Goal: Information Seeking & Learning: Learn about a topic

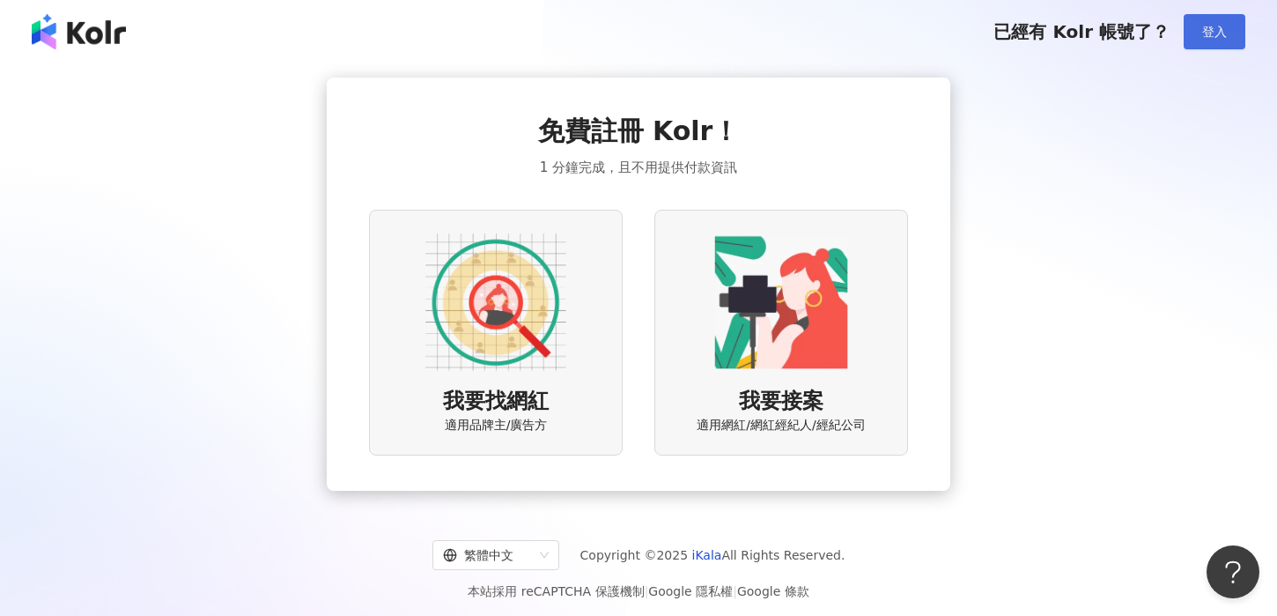
click at [1214, 15] on button "登入" at bounding box center [1214, 31] width 62 height 35
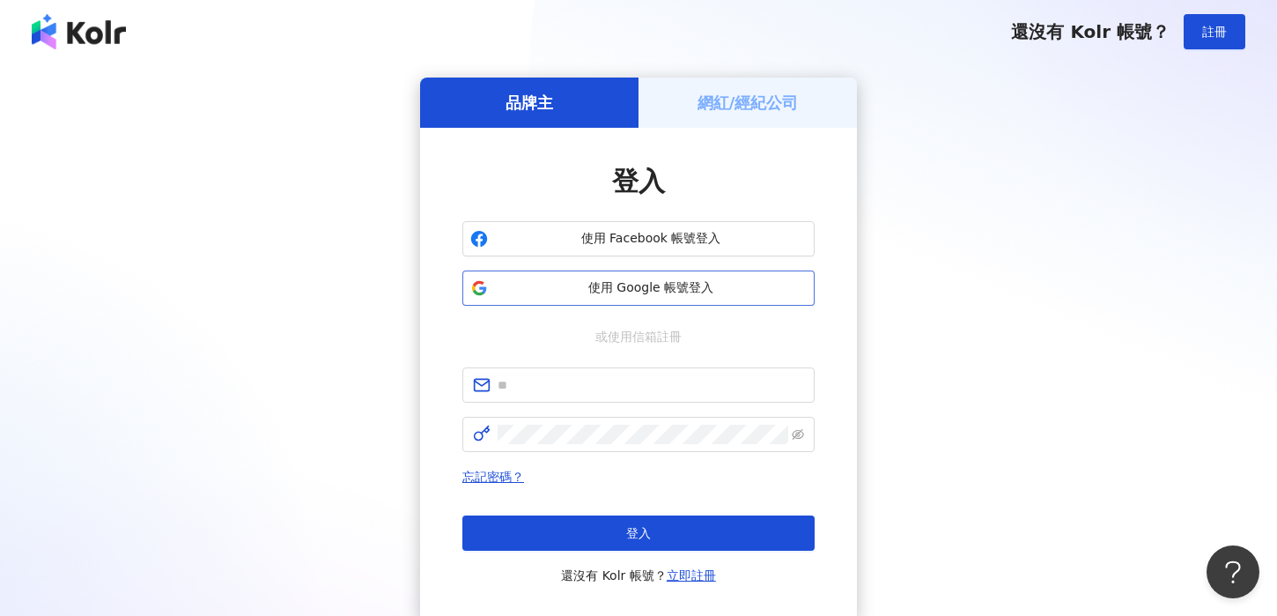
click at [695, 290] on span "使用 Google 帳號登入" at bounding box center [651, 288] width 312 height 18
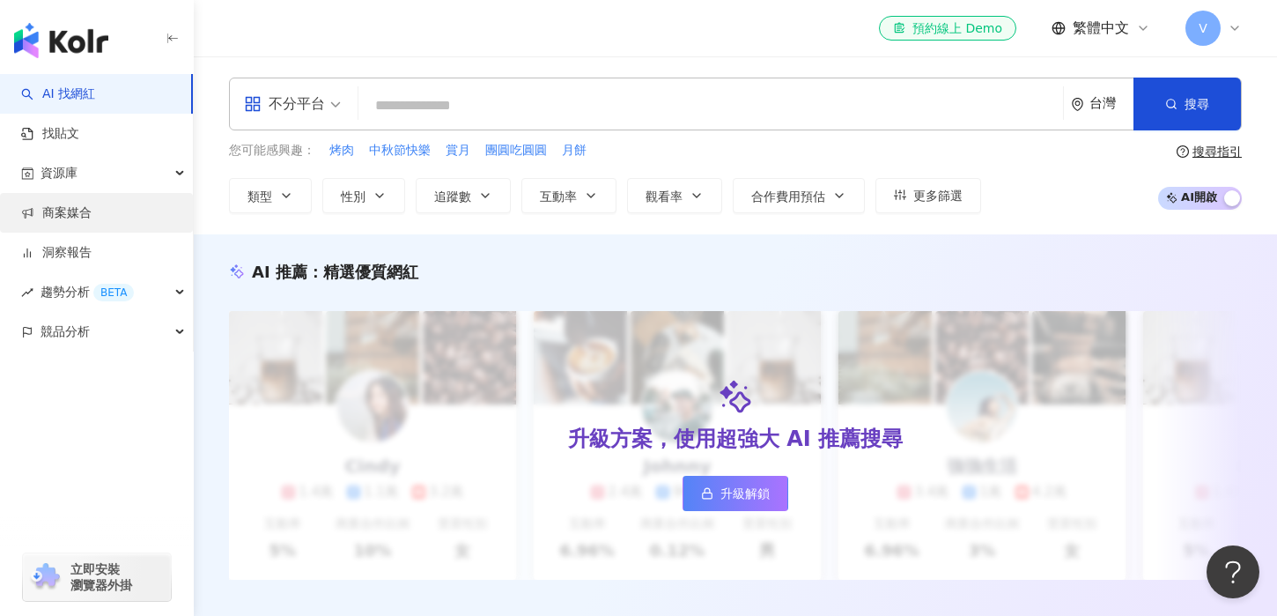
click at [92, 204] on link "商案媒合" at bounding box center [56, 213] width 70 height 18
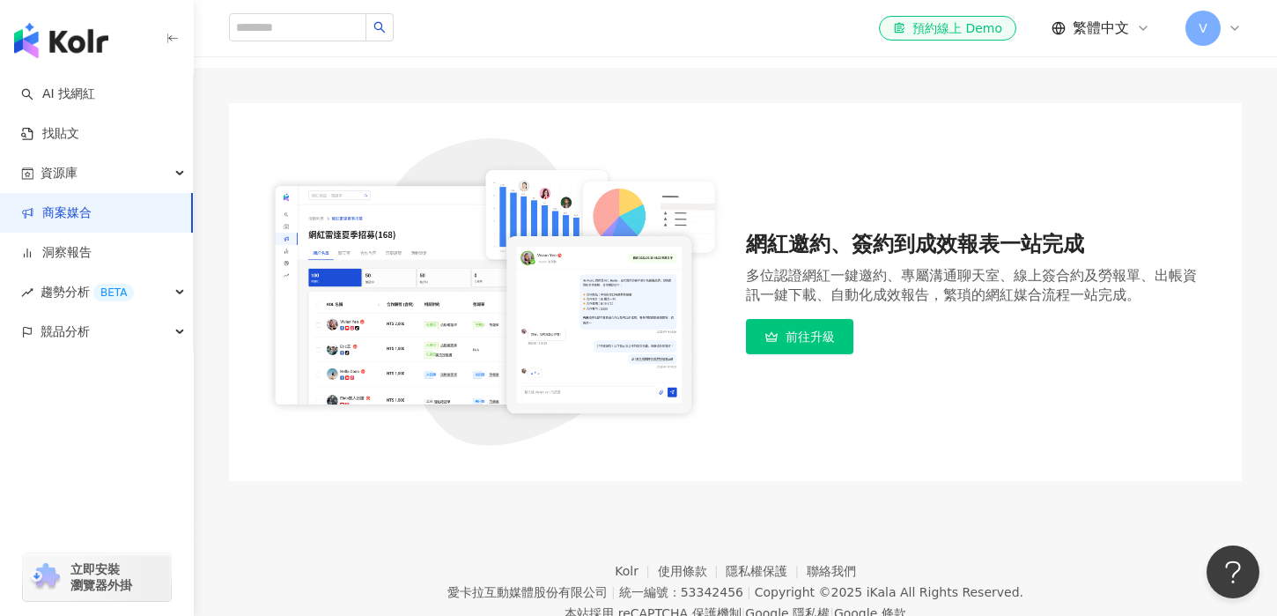
scroll to position [156, 0]
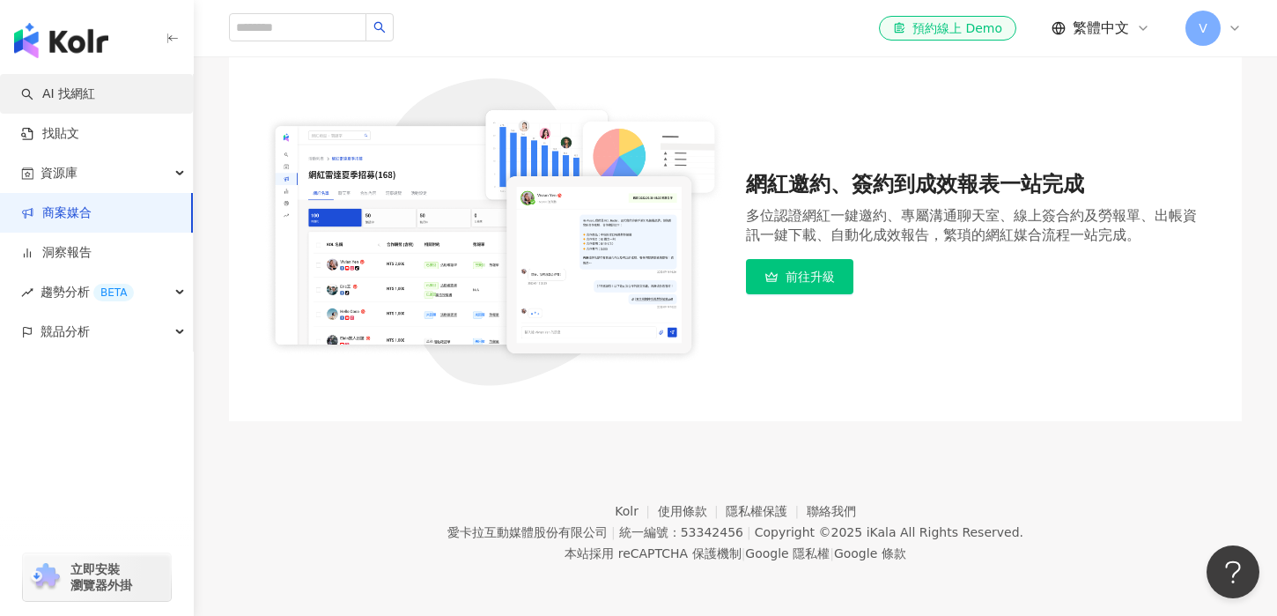
click at [93, 103] on link "AI 找網紅" at bounding box center [58, 94] width 74 height 18
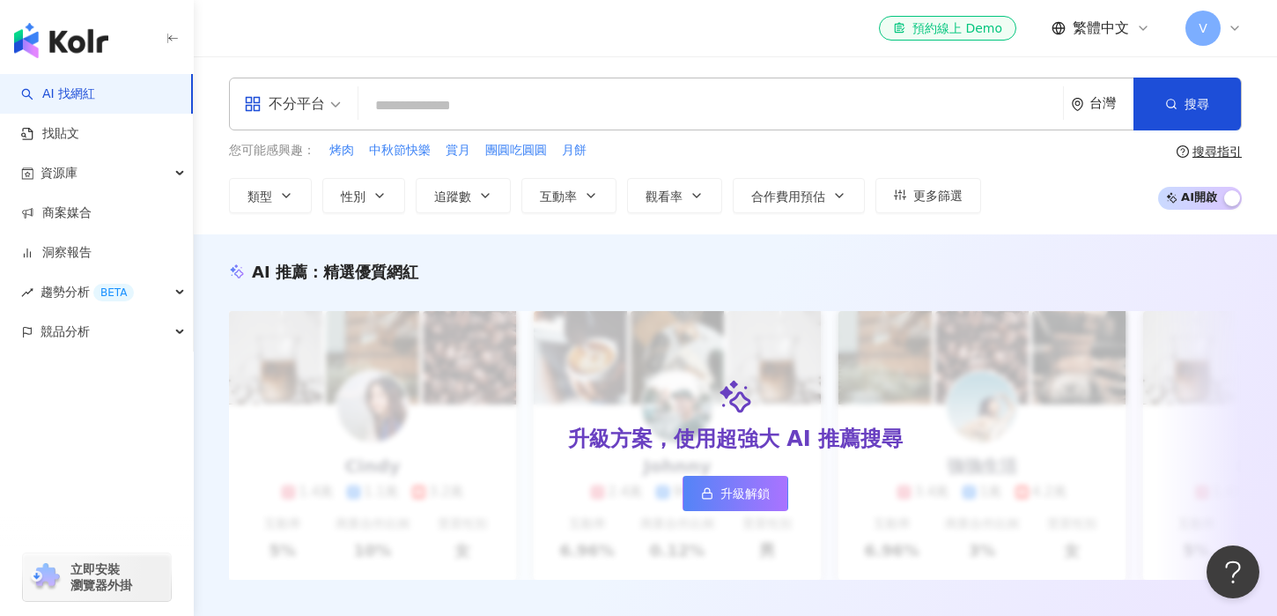
click at [326, 107] on span "不分平台" at bounding box center [292, 104] width 97 height 28
click at [444, 131] on div "不分平台 台灣 搜尋 您可能感興趣： 烤肉 中秋節快樂 賞月 團圓吃圓圓 月餅 類型 性別 追蹤數 互動率 觀看率 合作費用預估 更多篩選 搜尋指引 AI 開…" at bounding box center [735, 145] width 1083 height 136
click at [311, 104] on div "不分平台" at bounding box center [284, 104] width 81 height 28
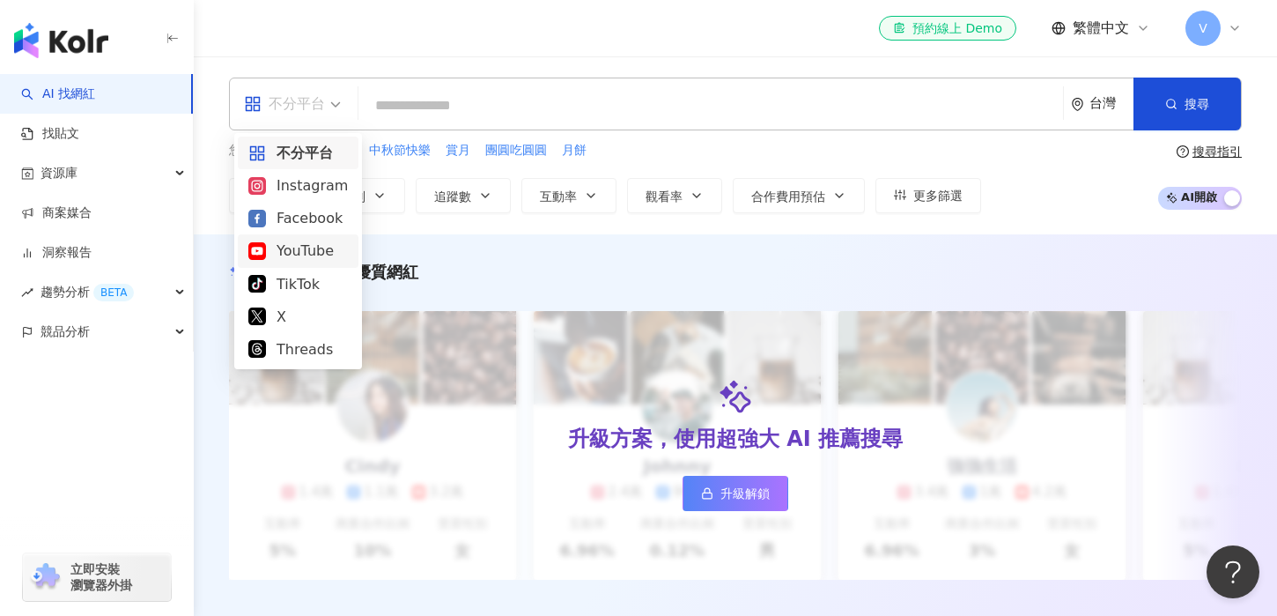
click at [309, 253] on div "YouTube" at bounding box center [298, 251] width 100 height 22
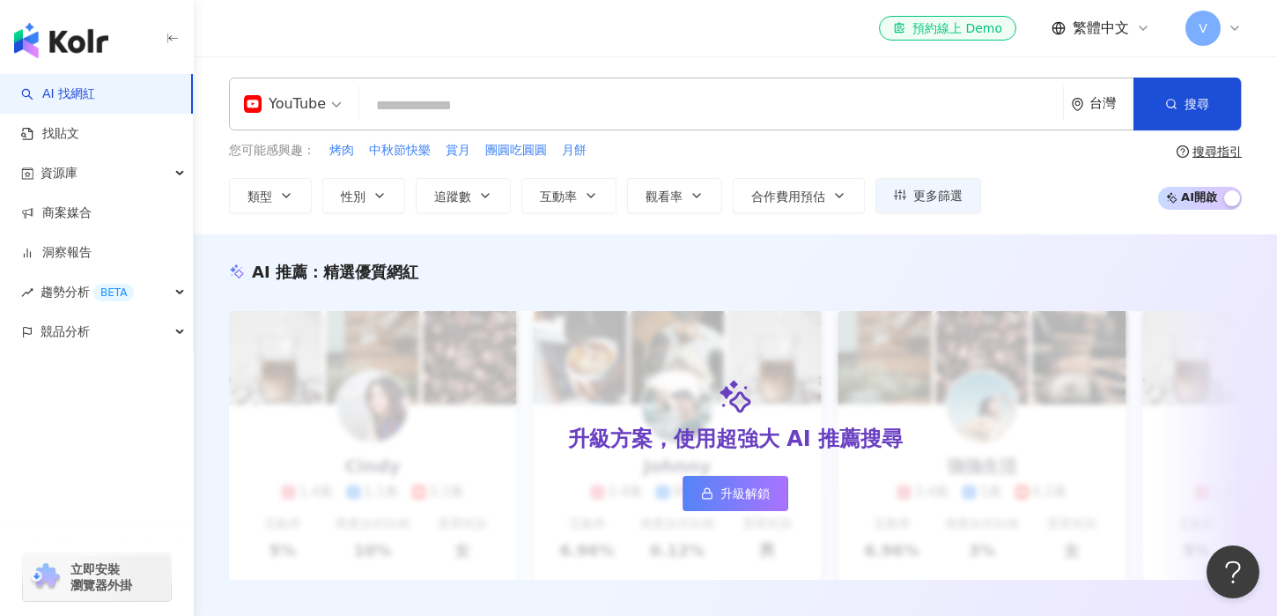
click at [439, 112] on input "search" at bounding box center [710, 105] width 689 height 33
click at [92, 254] on link "洞察報告" at bounding box center [56, 253] width 70 height 18
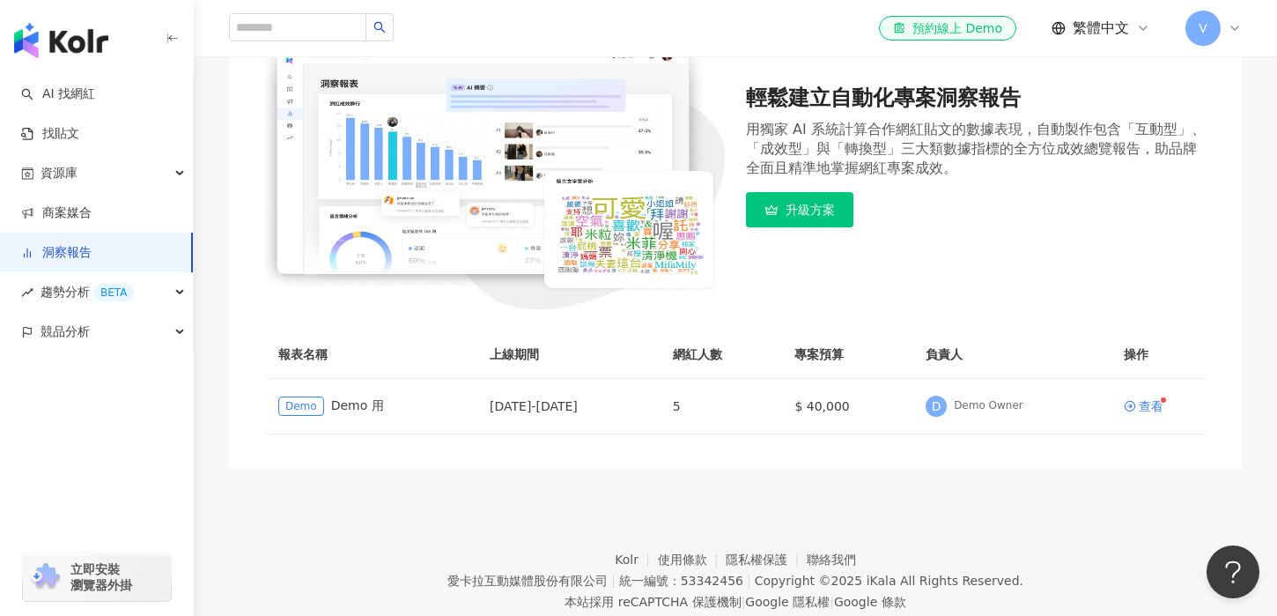
scroll to position [281, 0]
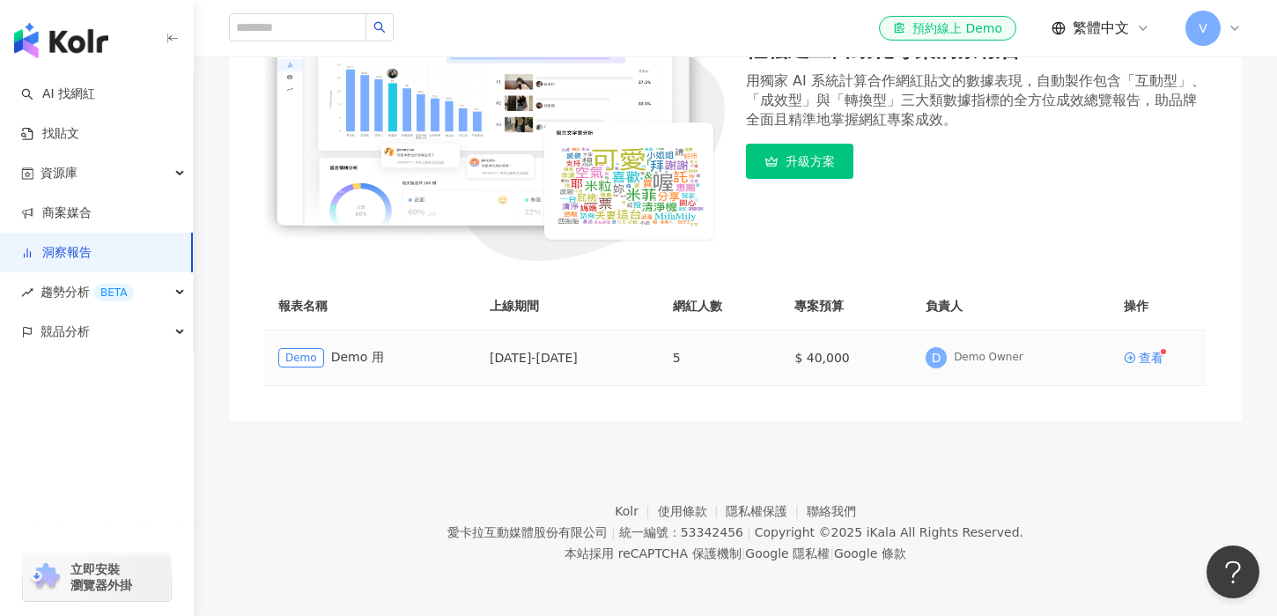
click at [344, 358] on div "Demo Demo 用" at bounding box center [369, 357] width 183 height 20
click at [991, 362] on div "Demo Owner" at bounding box center [989, 357] width 70 height 15
click at [1146, 351] on div "查看" at bounding box center [1151, 357] width 25 height 12
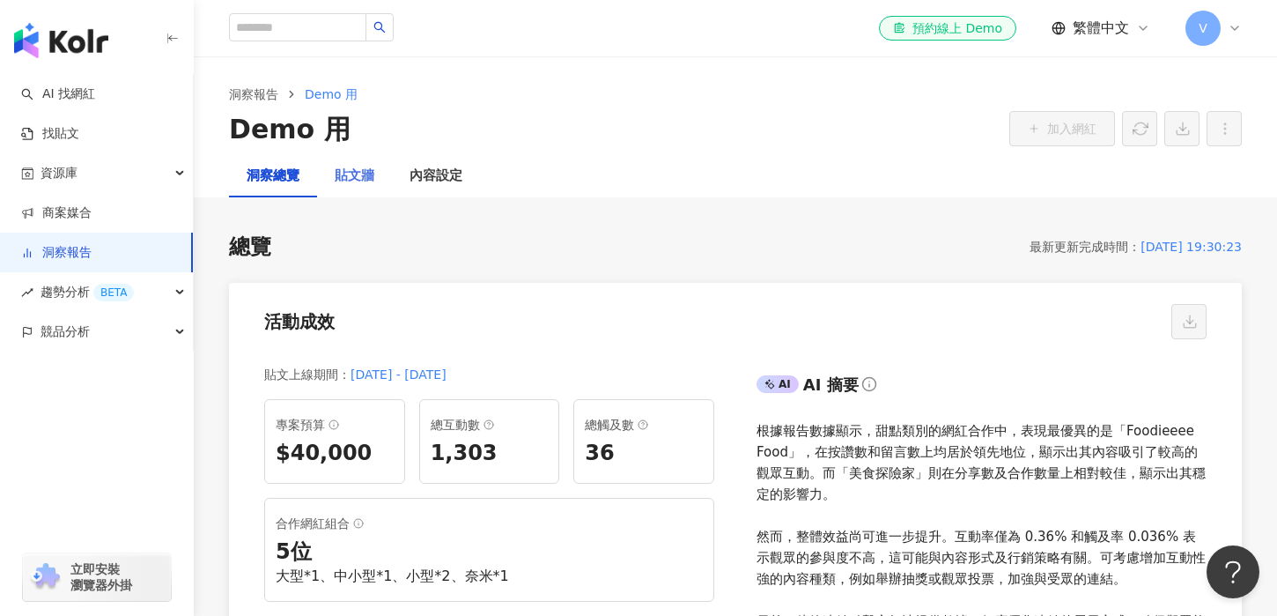
click at [333, 188] on div "貼文牆" at bounding box center [354, 176] width 75 height 42
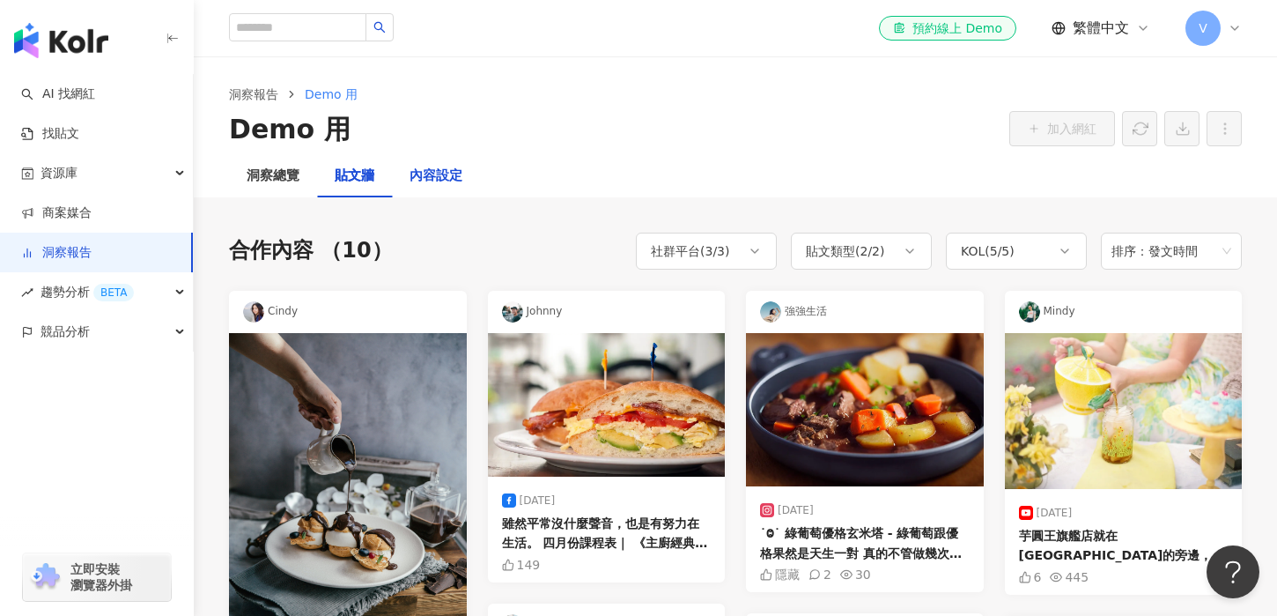
click at [436, 166] on div "內容設定" at bounding box center [435, 176] width 53 height 21
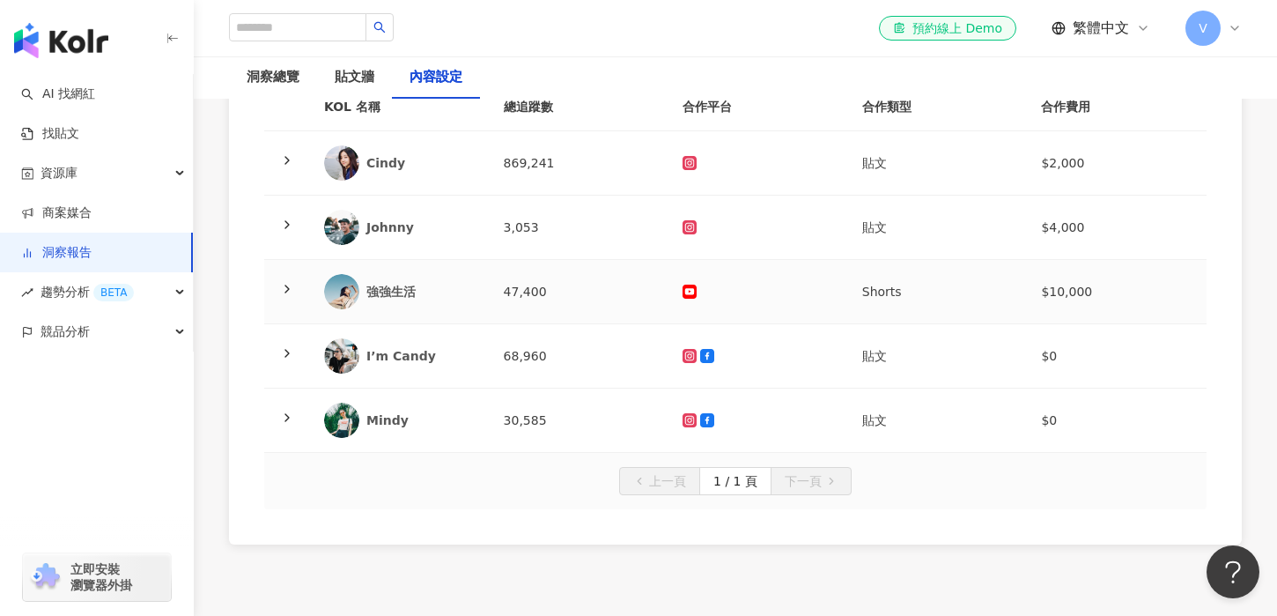
scroll to position [240, 0]
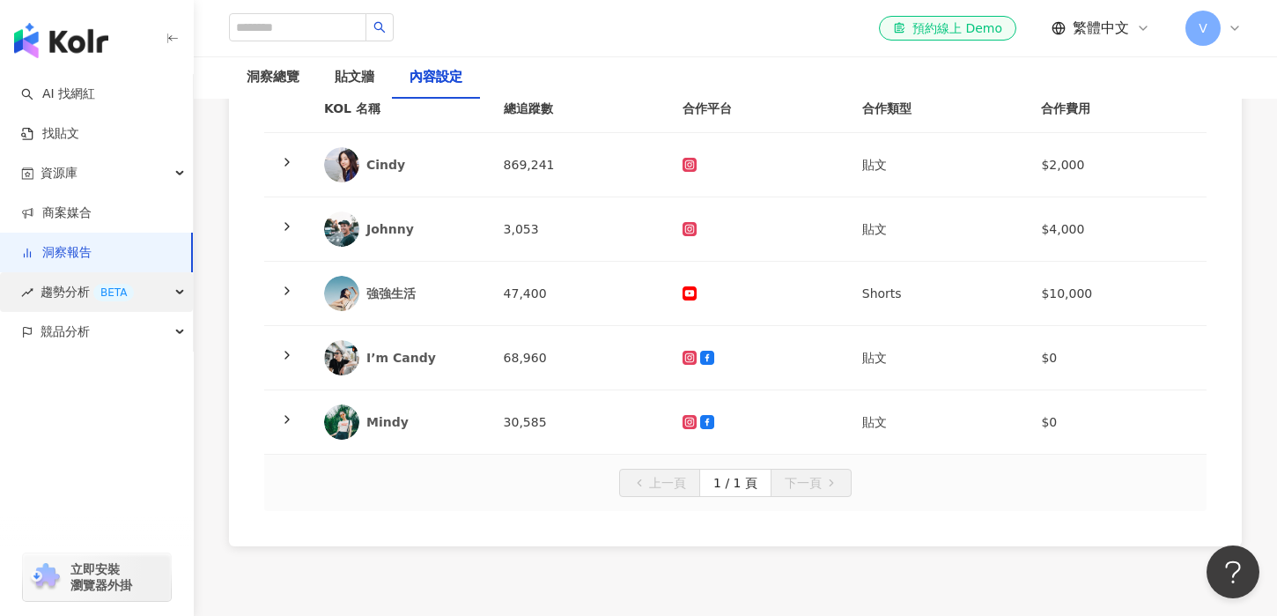
click at [109, 285] on div "BETA" at bounding box center [113, 293] width 41 height 18
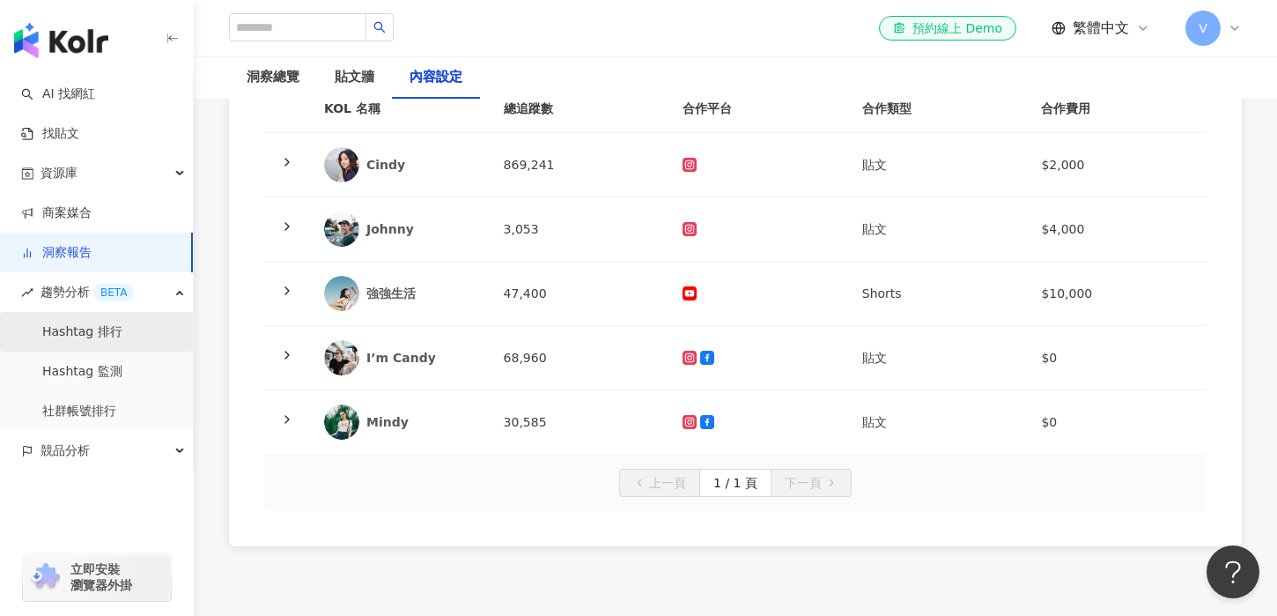
click at [122, 340] on link "Hashtag 排行" at bounding box center [82, 332] width 80 height 18
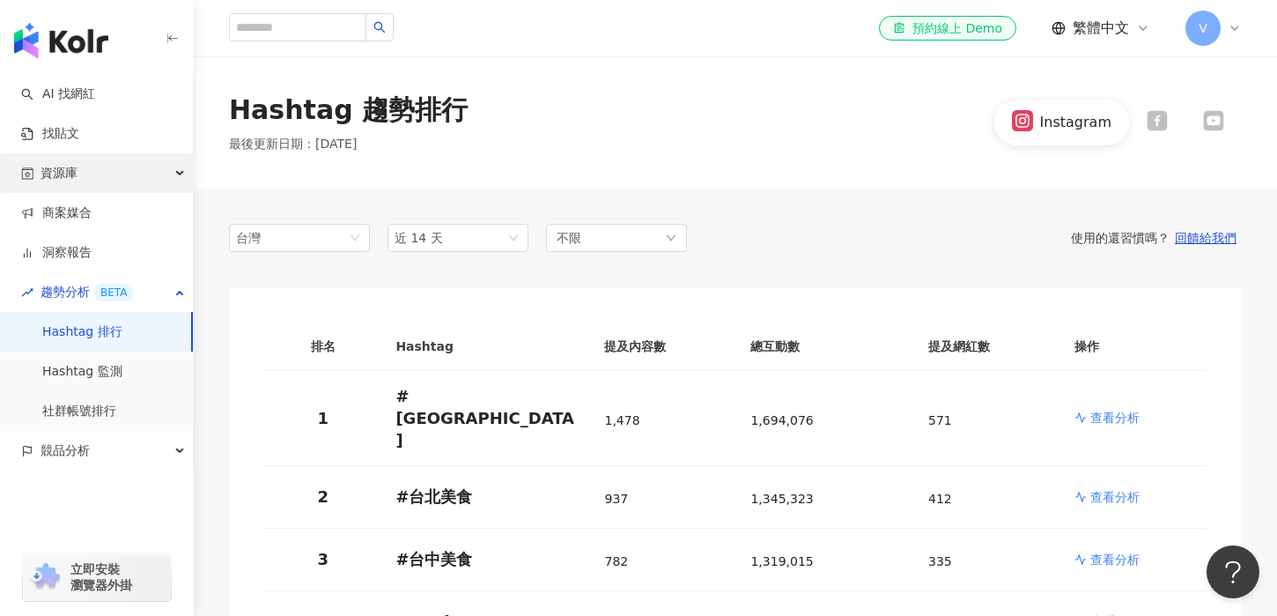
click at [119, 163] on div "資源庫" at bounding box center [96, 173] width 193 height 40
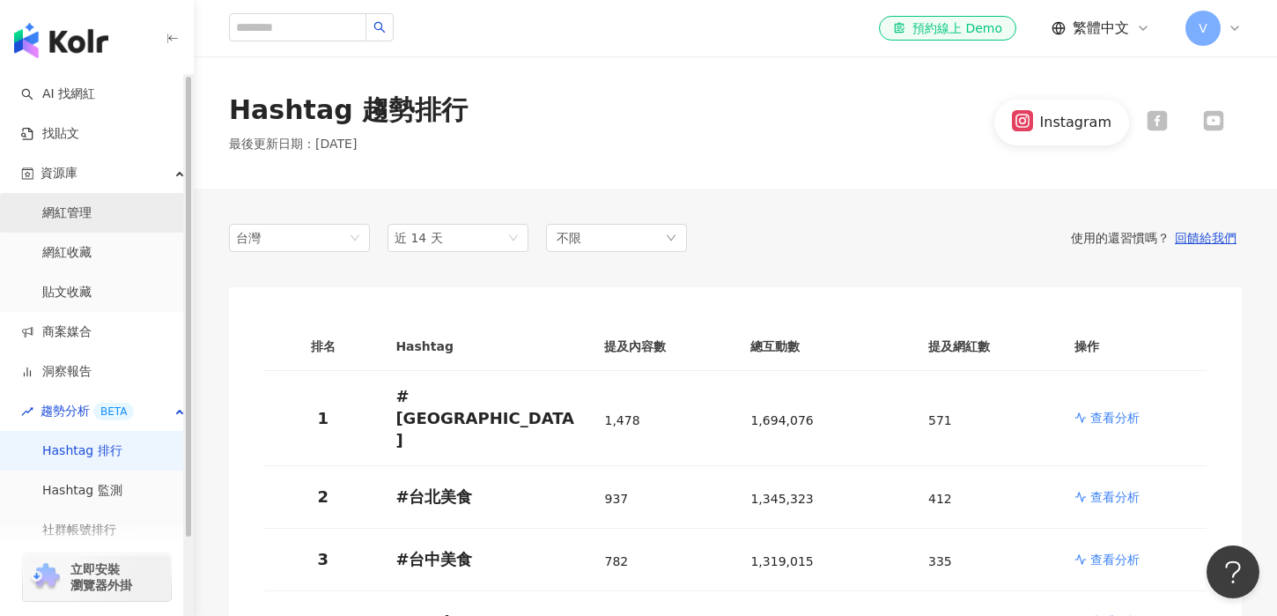
click at [92, 220] on link "網紅管理" at bounding box center [66, 213] width 49 height 18
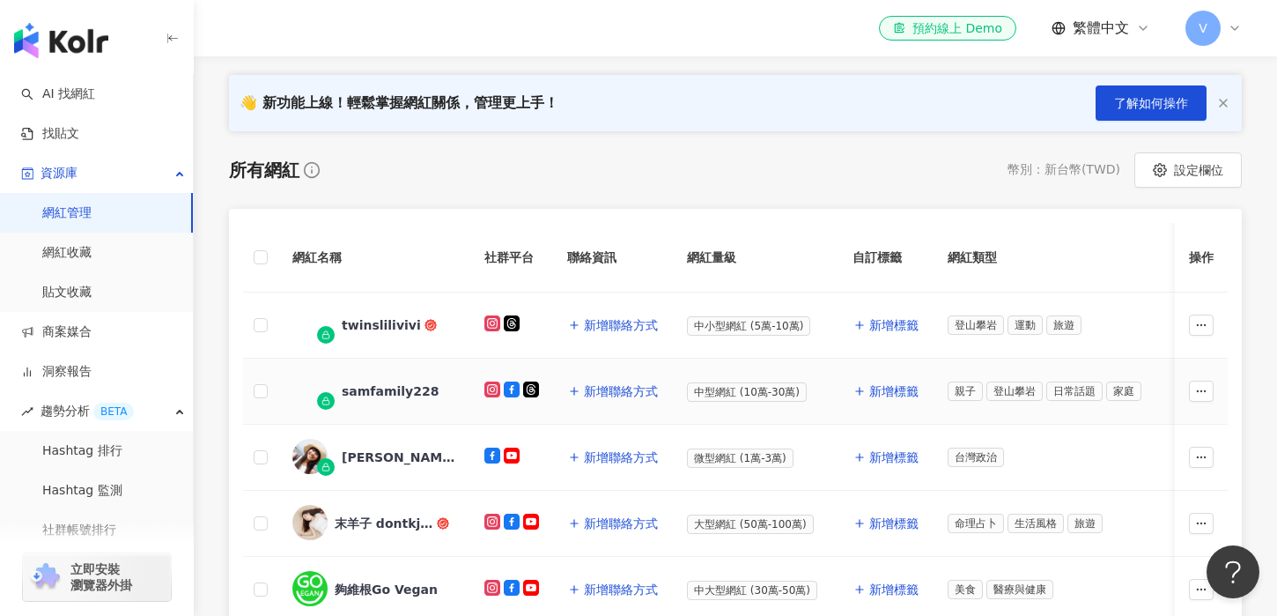
scroll to position [18, 0]
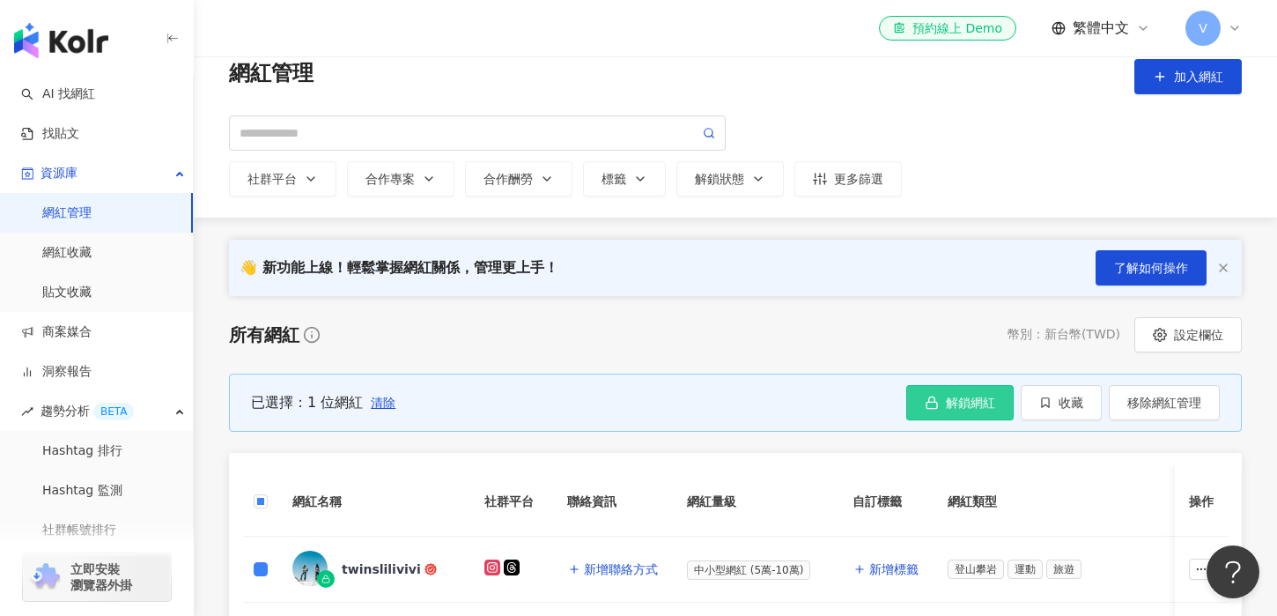
click at [921, 398] on button "解鎖網紅" at bounding box center [959, 402] width 107 height 35
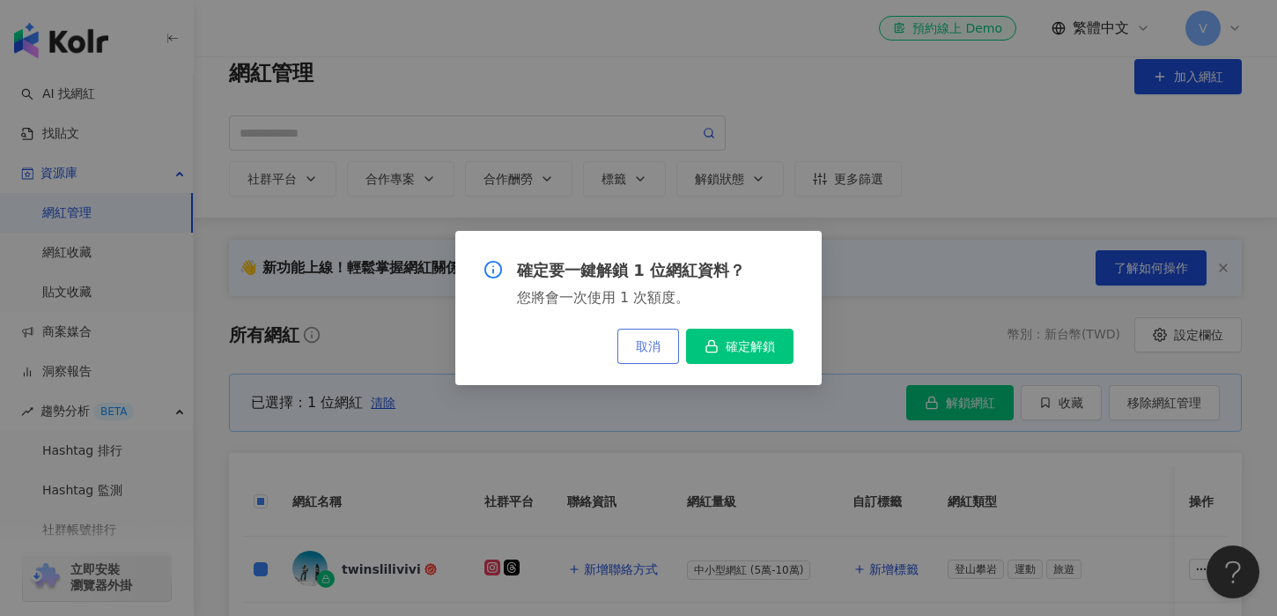
click at [657, 347] on span "取消" at bounding box center [648, 346] width 25 height 14
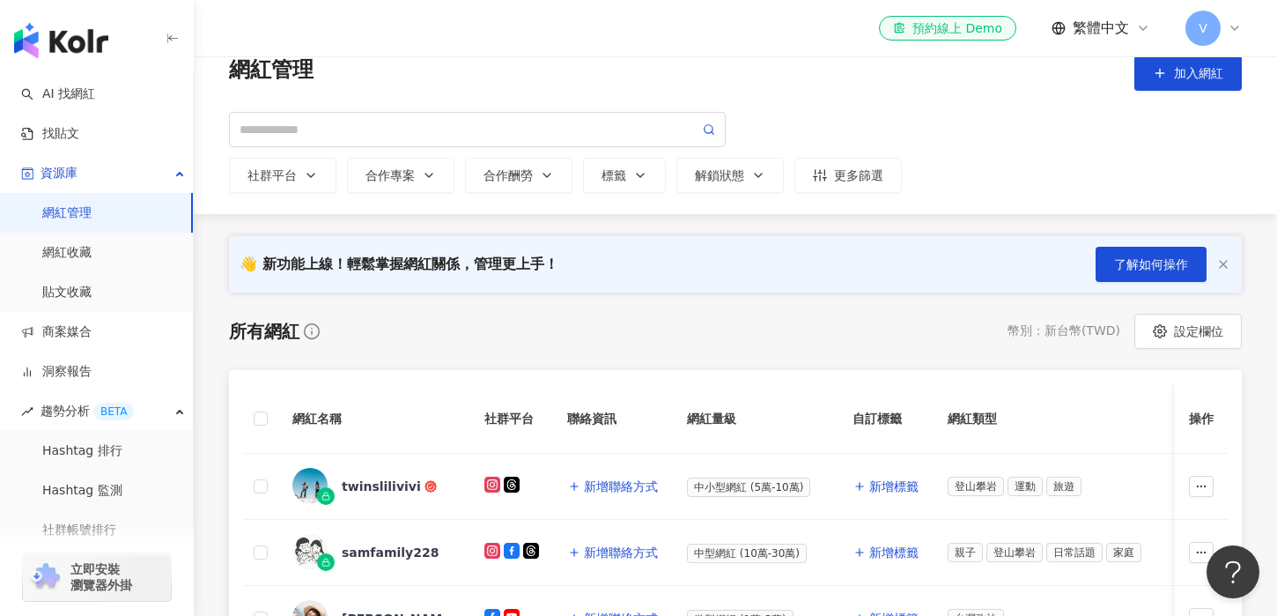
scroll to position [176, 0]
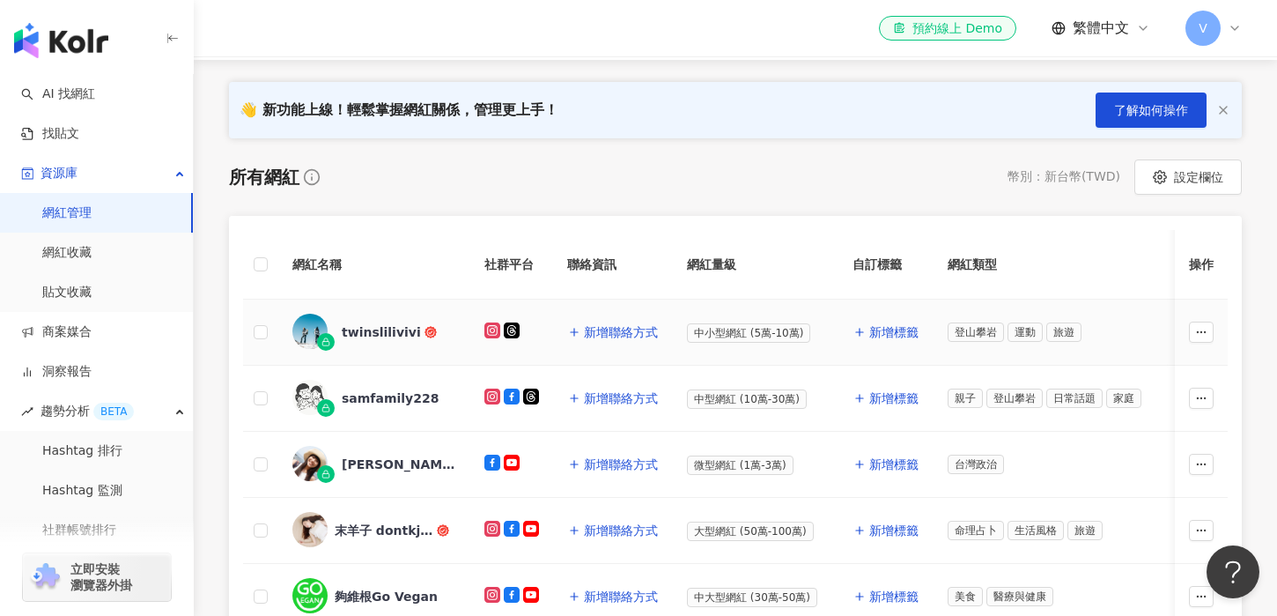
click at [386, 327] on div "twinslilivivi" at bounding box center [381, 332] width 79 height 18
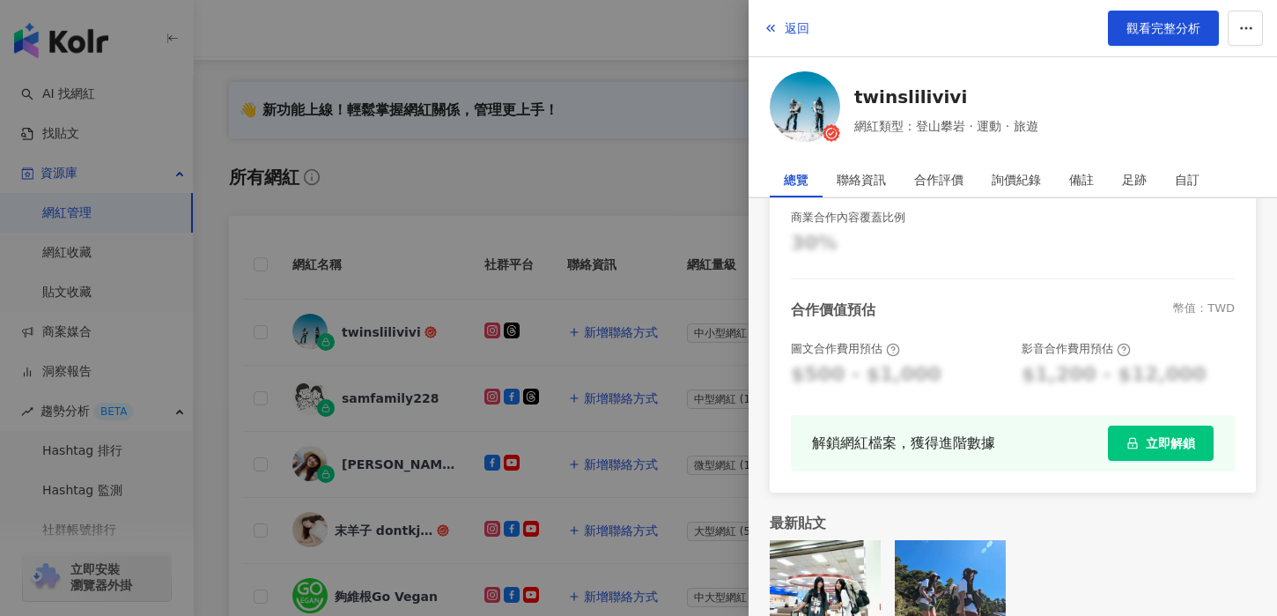
scroll to position [479, 0]
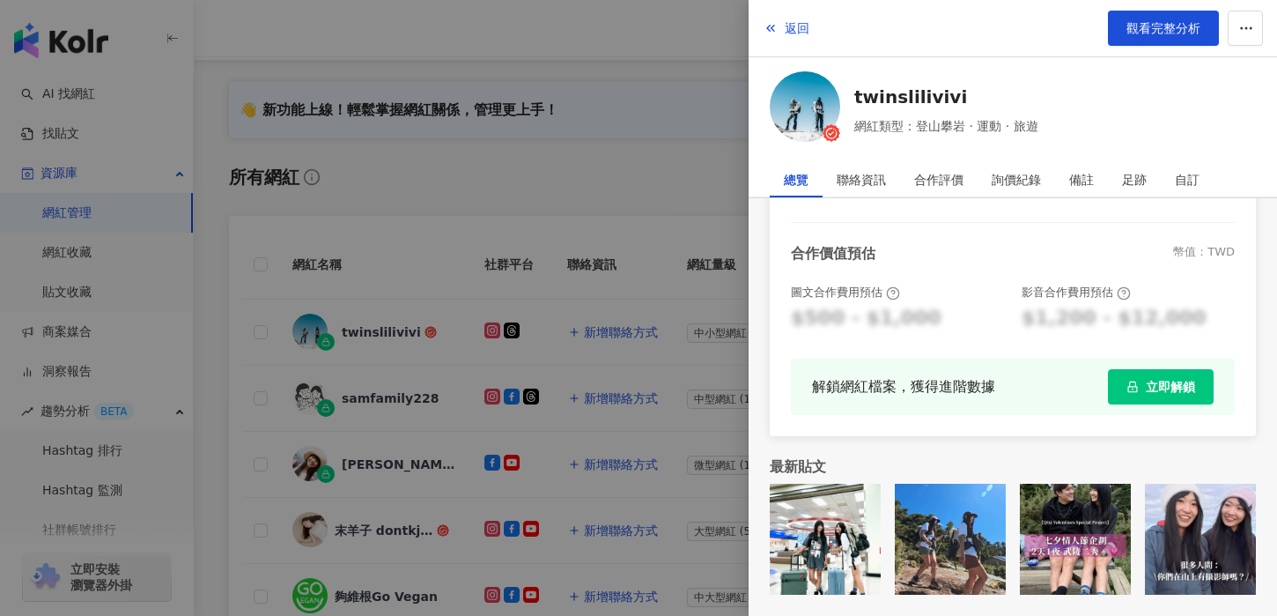
click at [1181, 384] on span "立即解鎖" at bounding box center [1170, 387] width 49 height 14
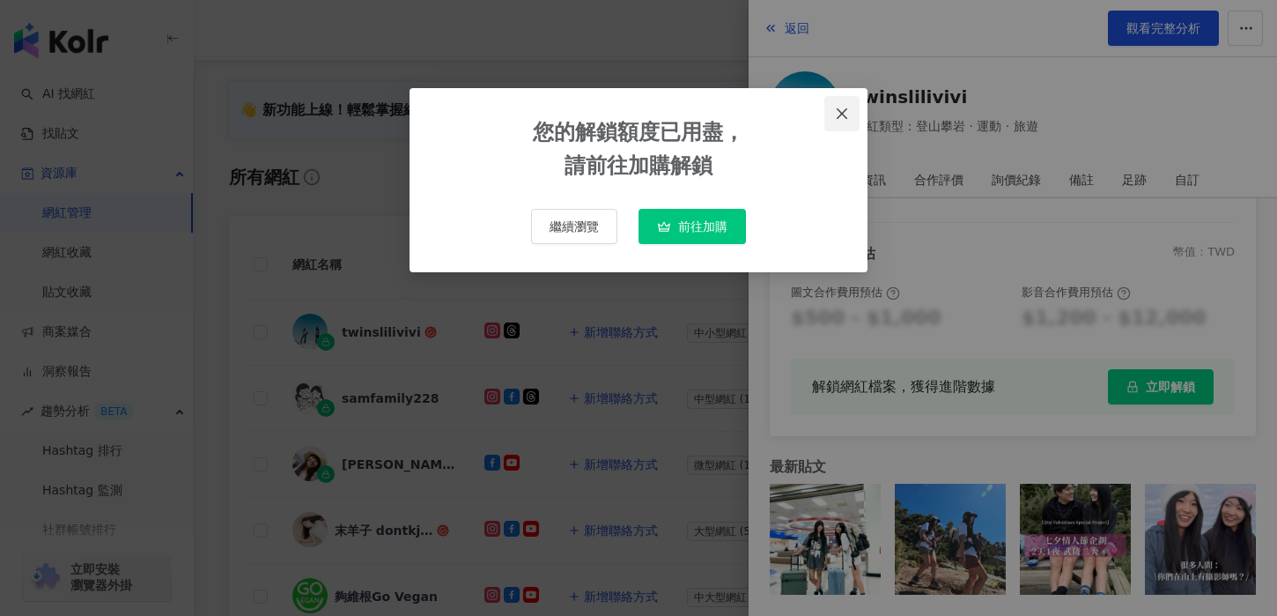
click at [843, 108] on icon "close" at bounding box center [842, 114] width 14 height 14
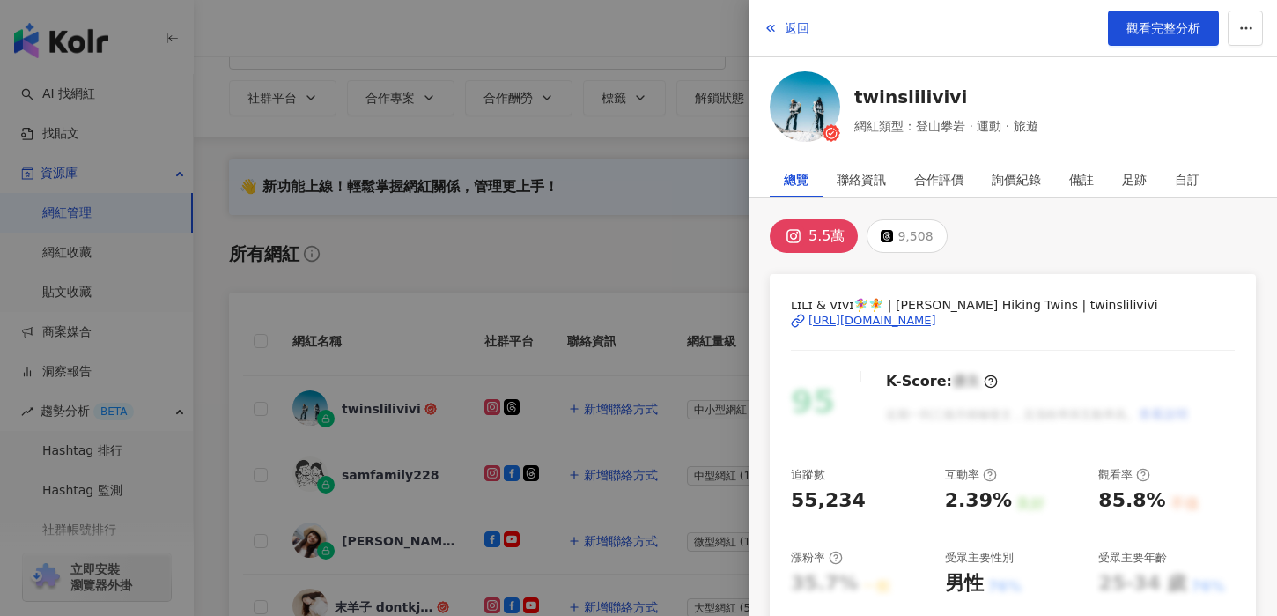
scroll to position [91, 0]
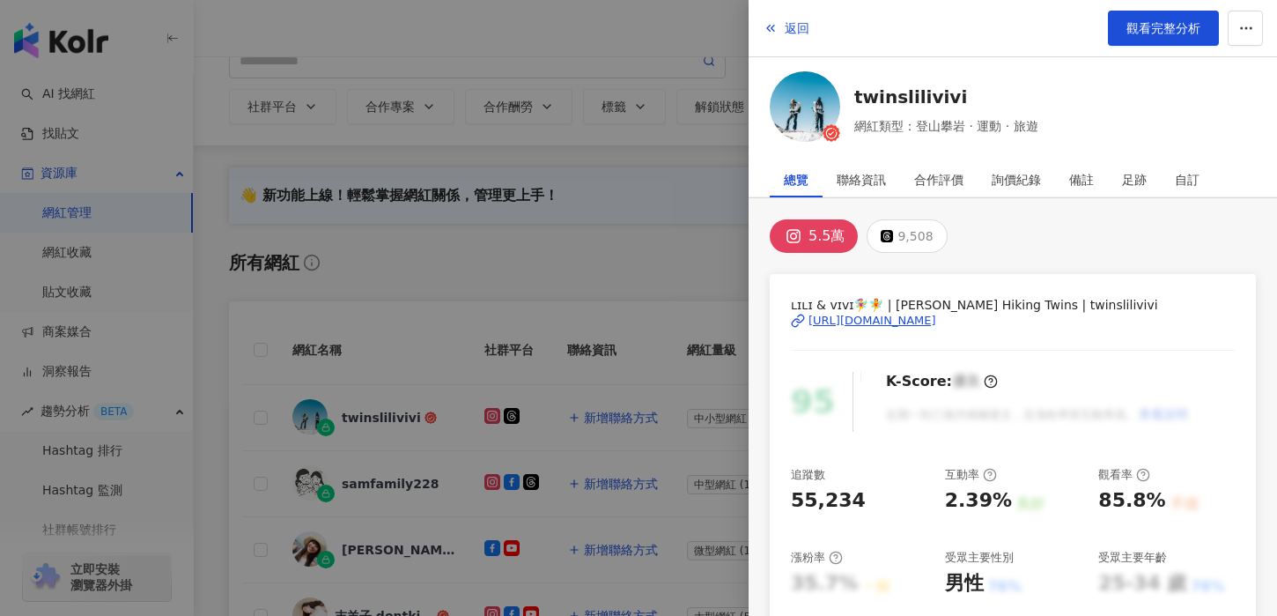
click at [482, 225] on div at bounding box center [638, 308] width 1277 height 616
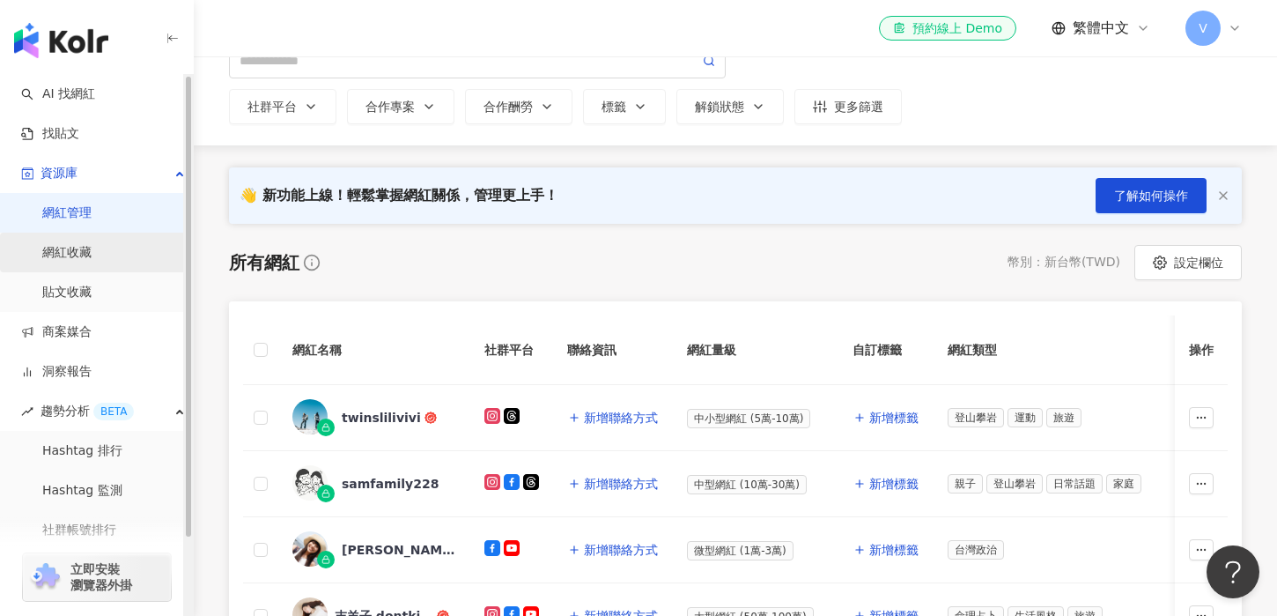
click at [61, 253] on link "網紅收藏" at bounding box center [66, 253] width 49 height 18
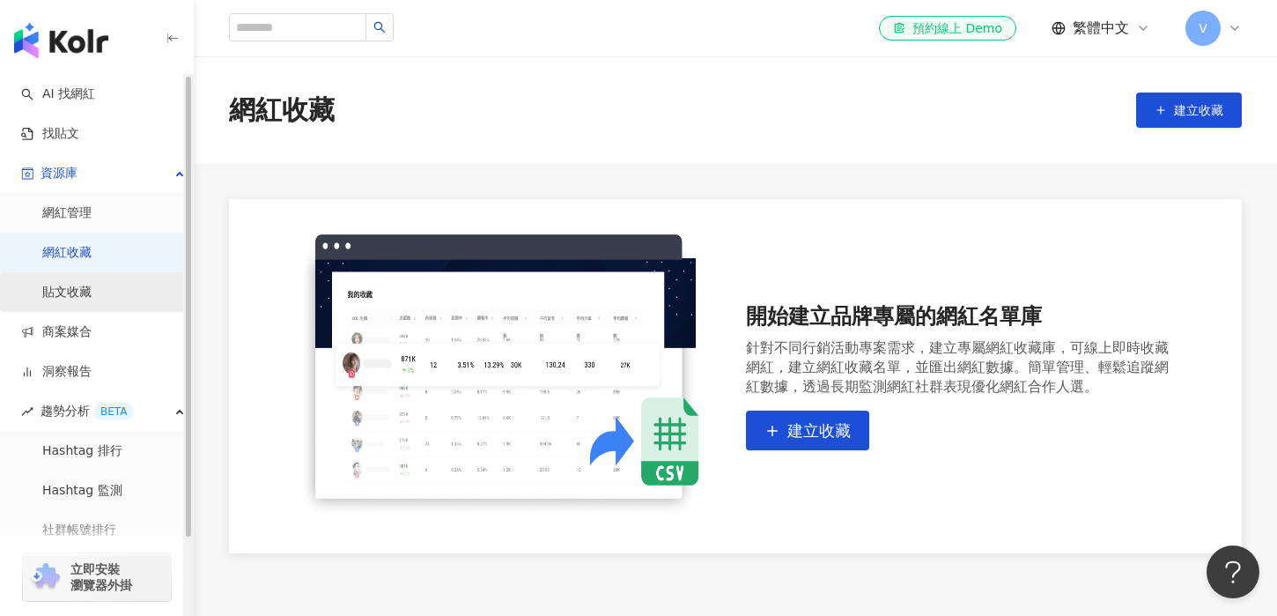
click at [66, 284] on link "貼文收藏" at bounding box center [66, 293] width 49 height 18
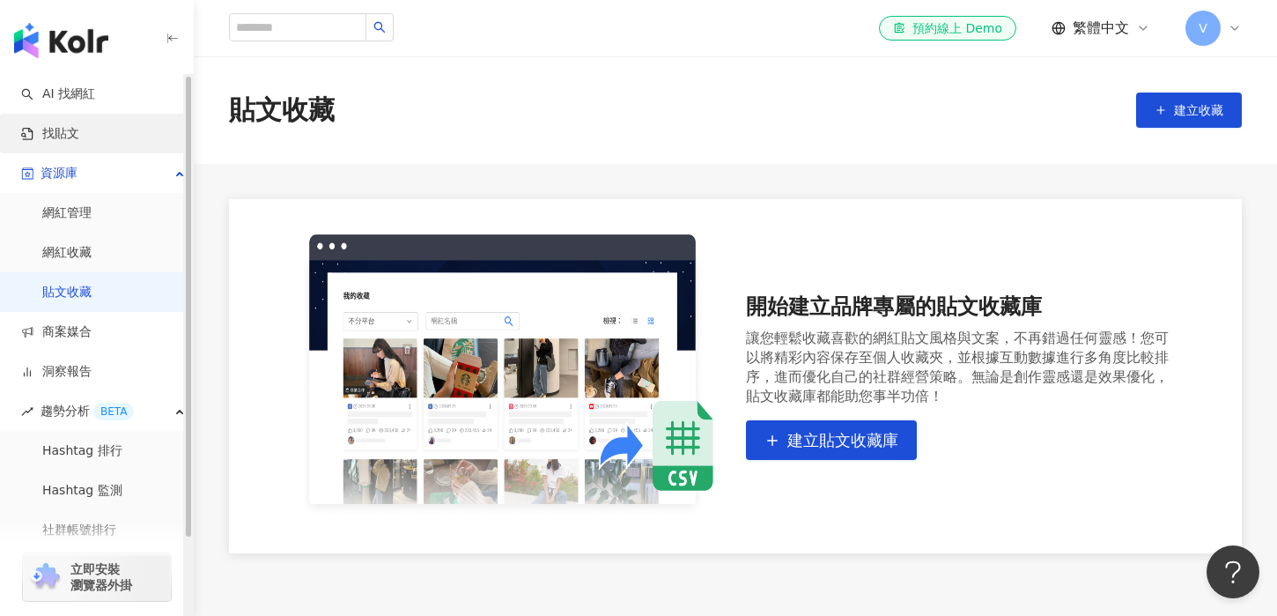
click at [79, 143] on link "找貼文" at bounding box center [50, 134] width 58 height 18
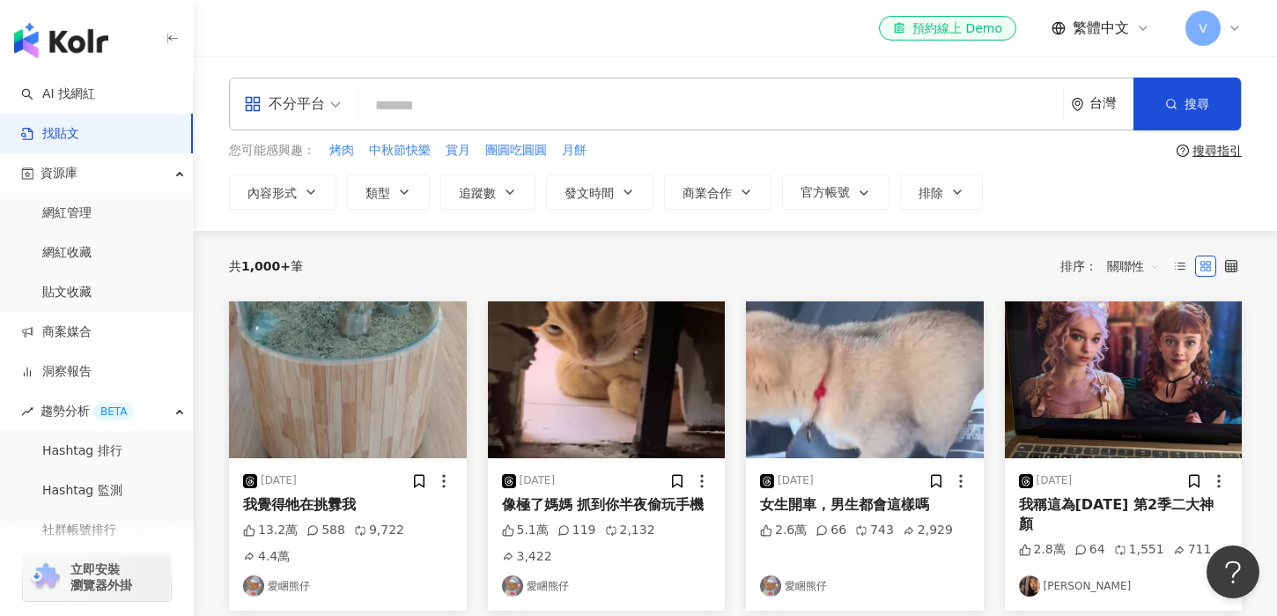
click at [446, 115] on input "search" at bounding box center [710, 105] width 690 height 38
click at [460, 93] on input "search" at bounding box center [710, 105] width 690 height 38
type input "*"
type input "***"
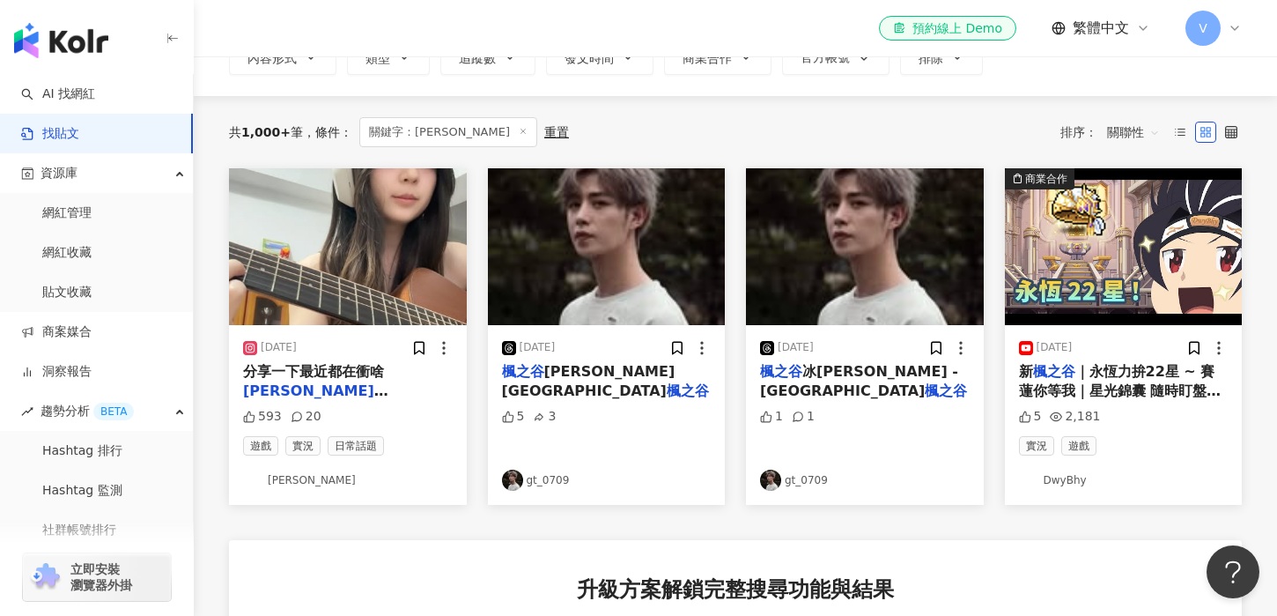
scroll to position [136, 0]
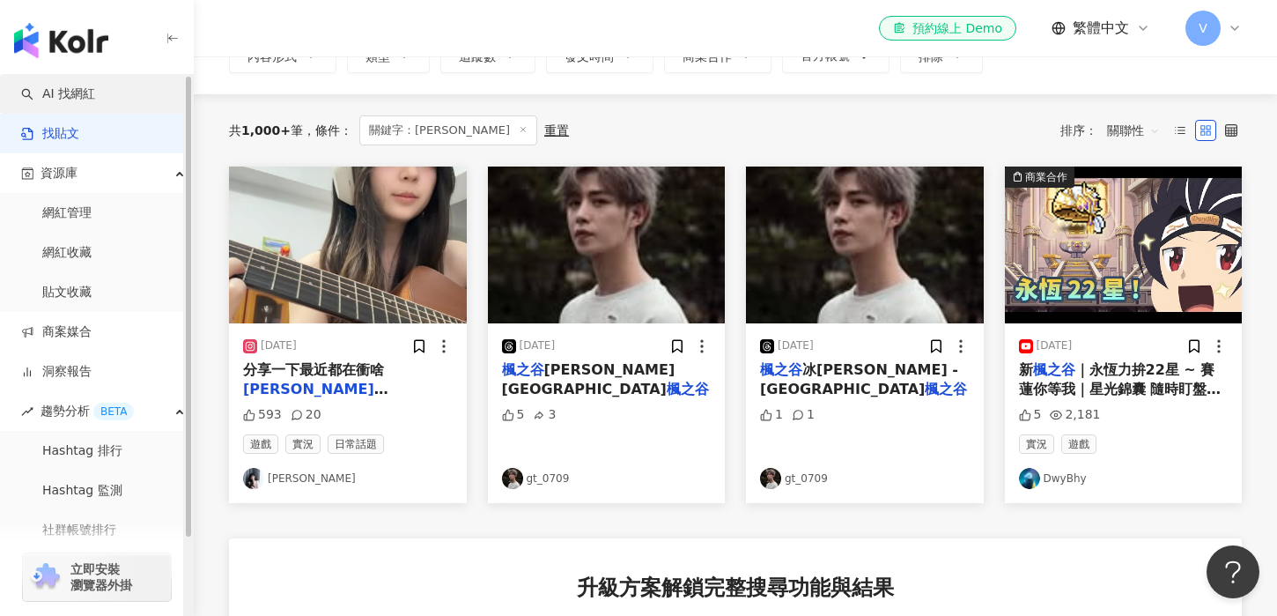
click at [95, 87] on link "AI 找網紅" at bounding box center [58, 94] width 74 height 18
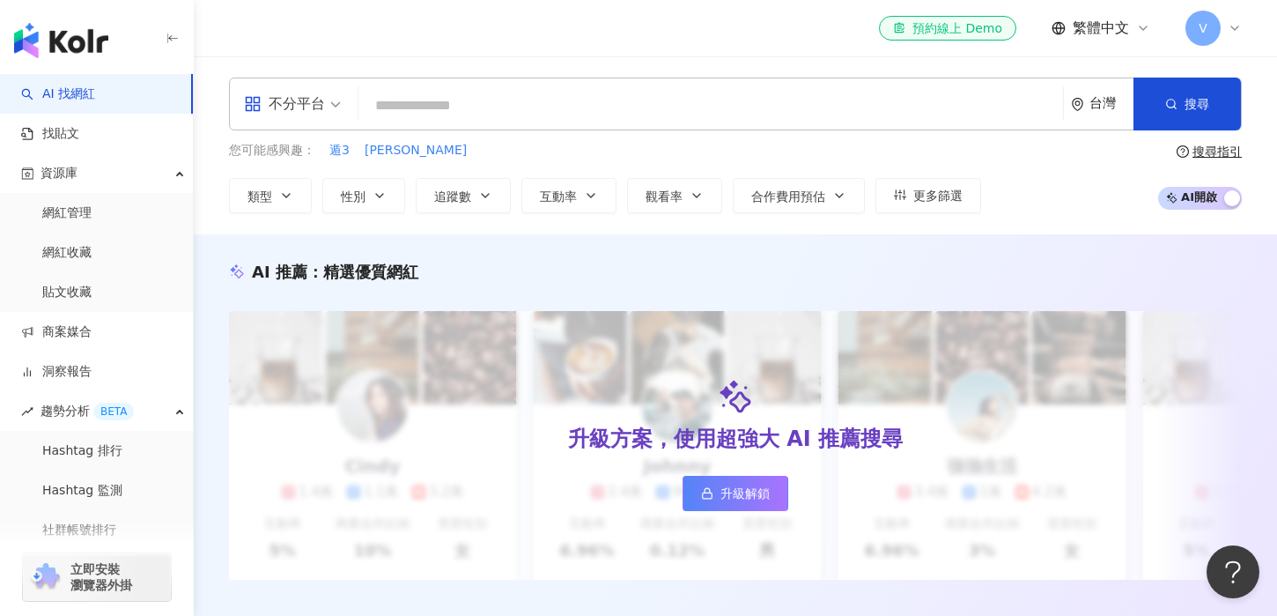
click at [441, 122] on div "不分平台 台灣 搜尋" at bounding box center [735, 103] width 1013 height 53
click at [442, 121] on input "search" at bounding box center [710, 105] width 690 height 33
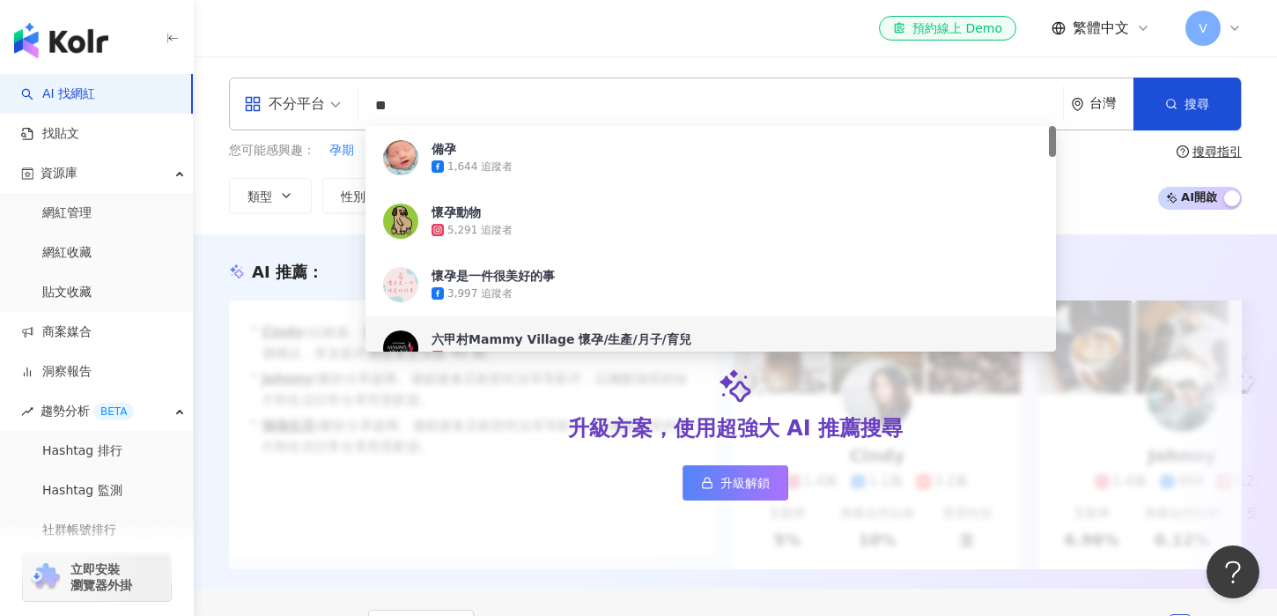
type input "**"
click at [352, 402] on div "升級方案，使用超強大 AI 推薦搜尋 升級解鎖" at bounding box center [735, 434] width 1013 height 269
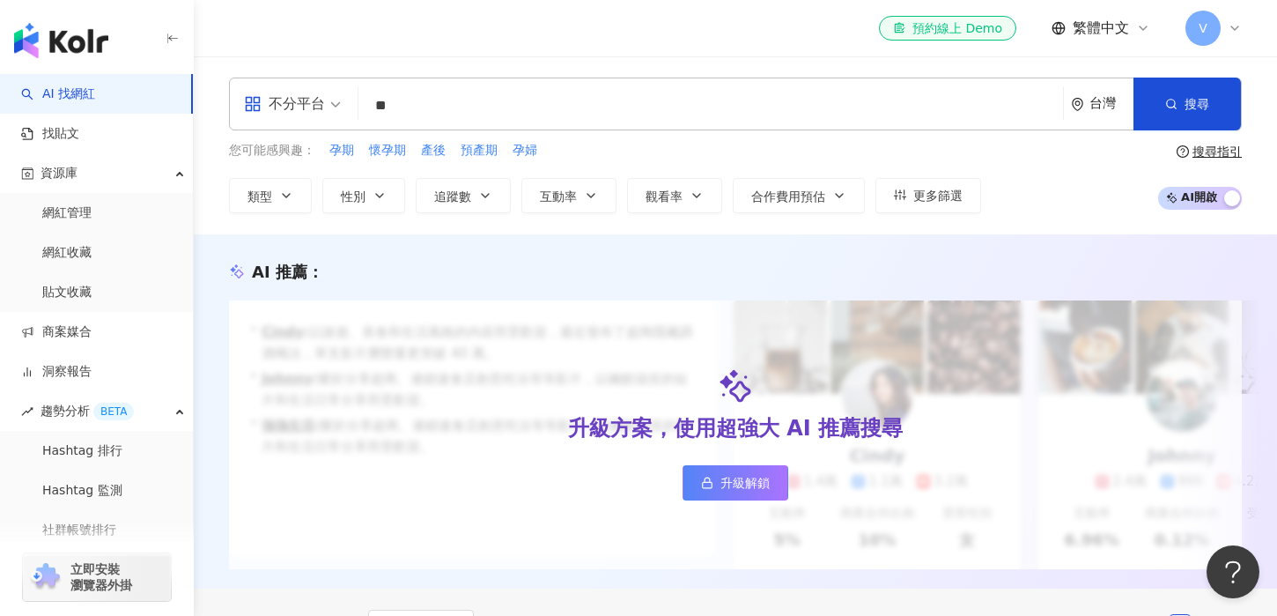
click at [736, 471] on link "升級解鎖" at bounding box center [735, 482] width 106 height 35
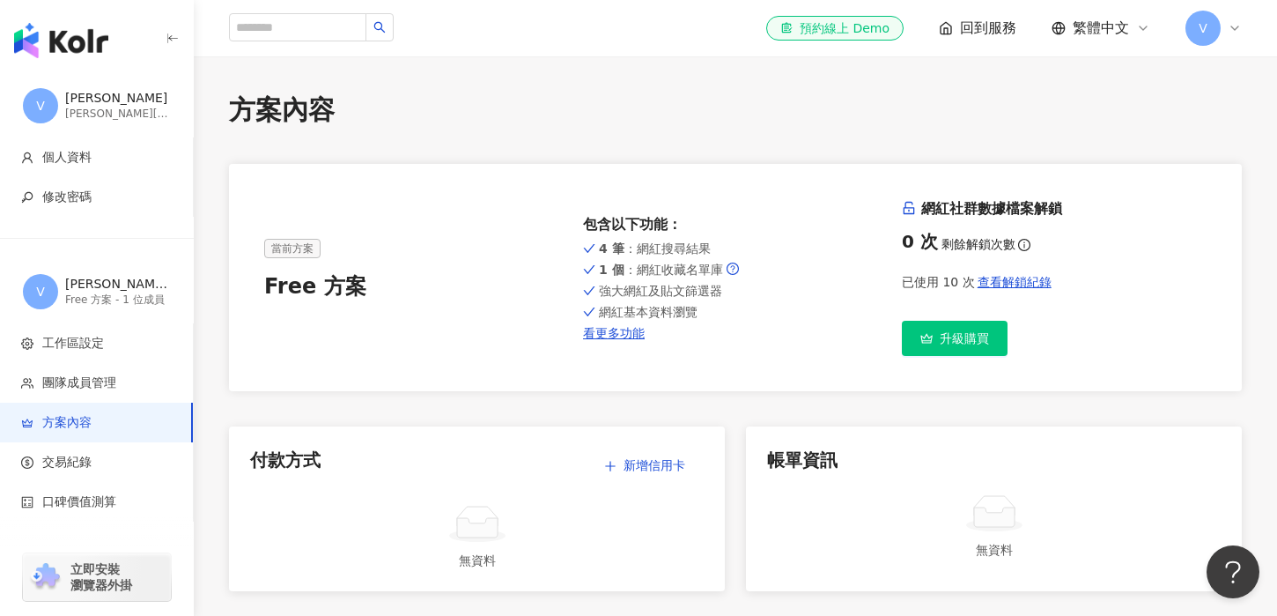
click at [330, 282] on div "Free 方案" at bounding box center [416, 287] width 305 height 30
